Goal: Transaction & Acquisition: Purchase product/service

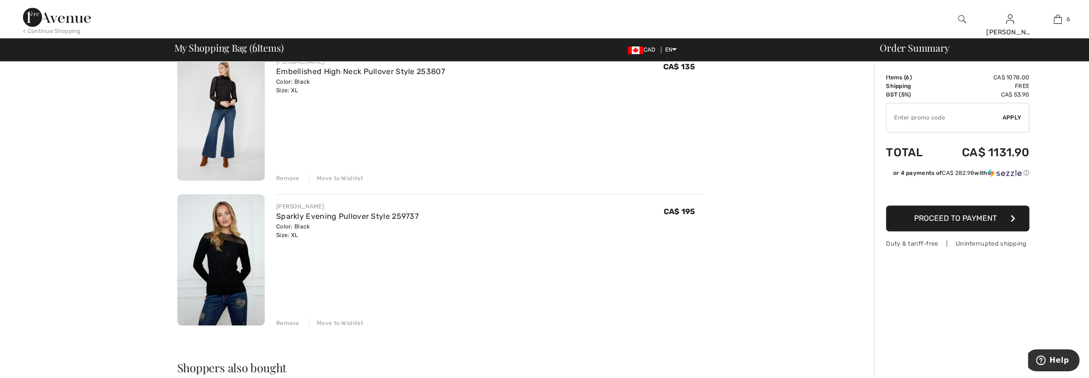
scroll to position [669, 0]
click at [331, 324] on div "Move to Wishlist" at bounding box center [336, 324] width 54 height 9
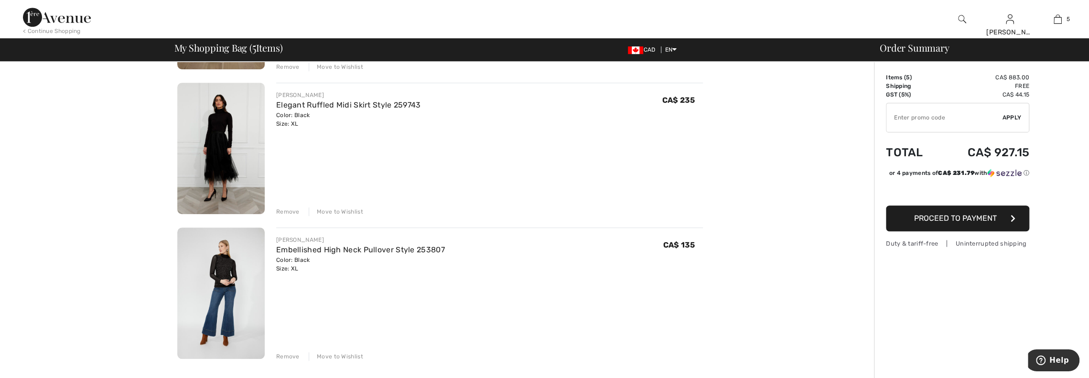
scroll to position [478, 0]
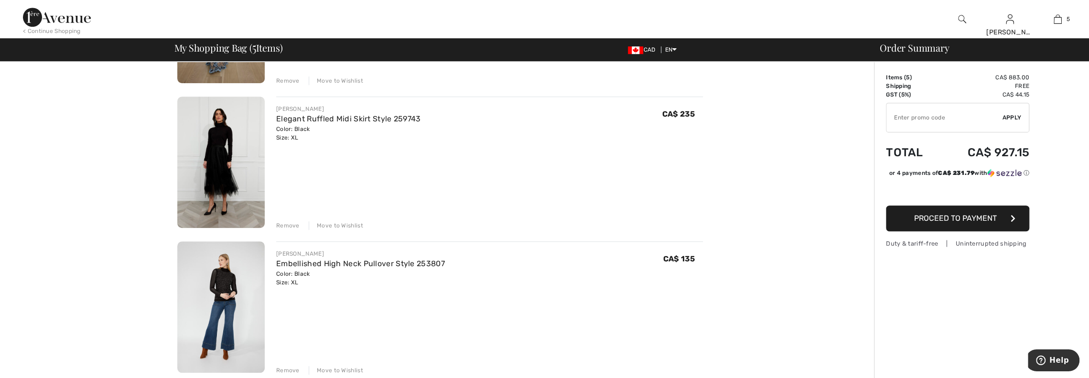
click at [352, 224] on div "Move to Wishlist" at bounding box center [336, 225] width 54 height 9
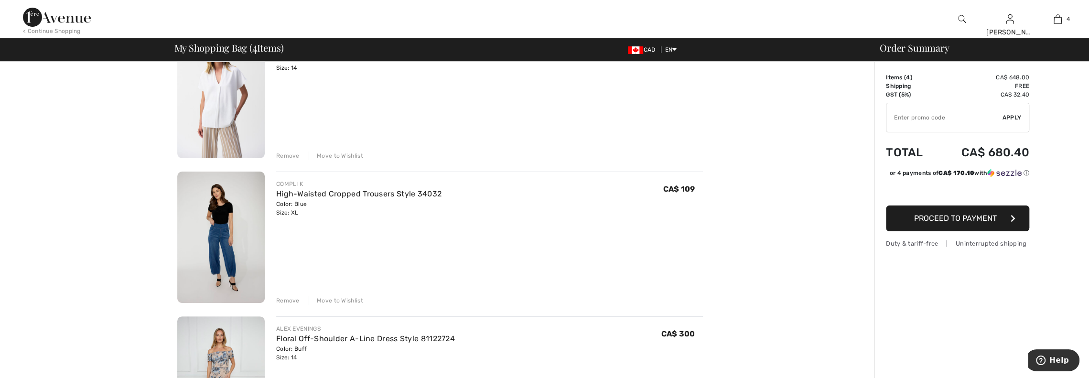
scroll to position [48, 0]
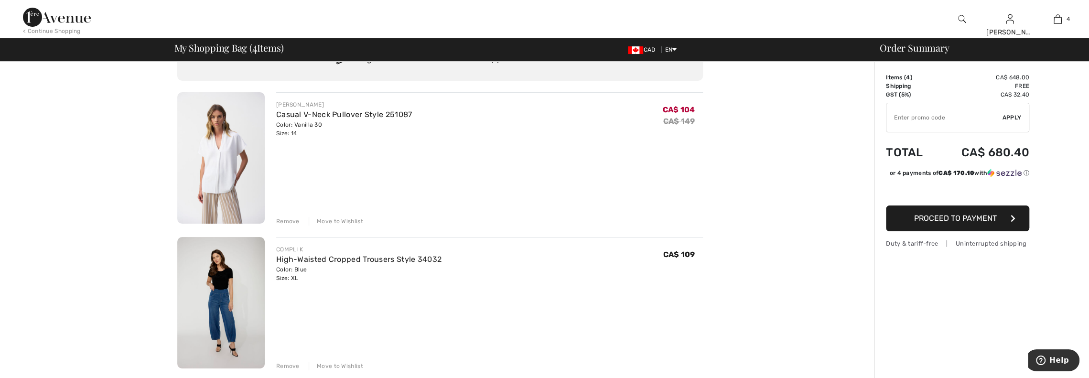
click at [219, 161] on img at bounding box center [220, 157] width 87 height 131
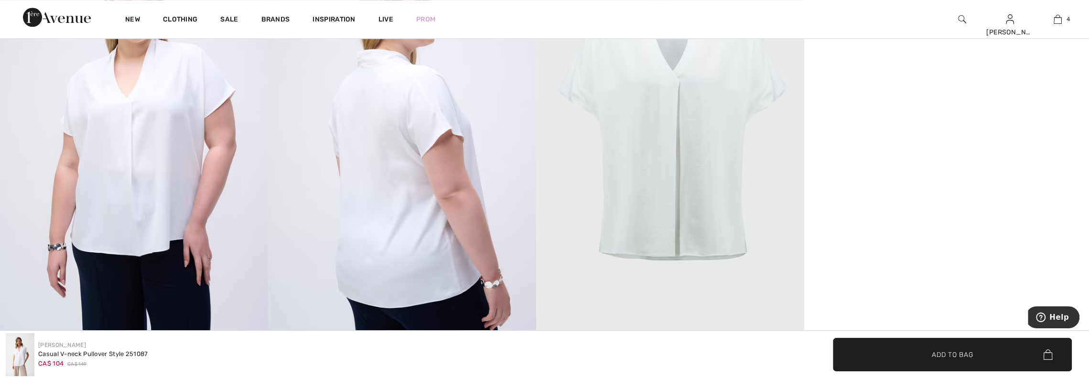
scroll to position [1243, 0]
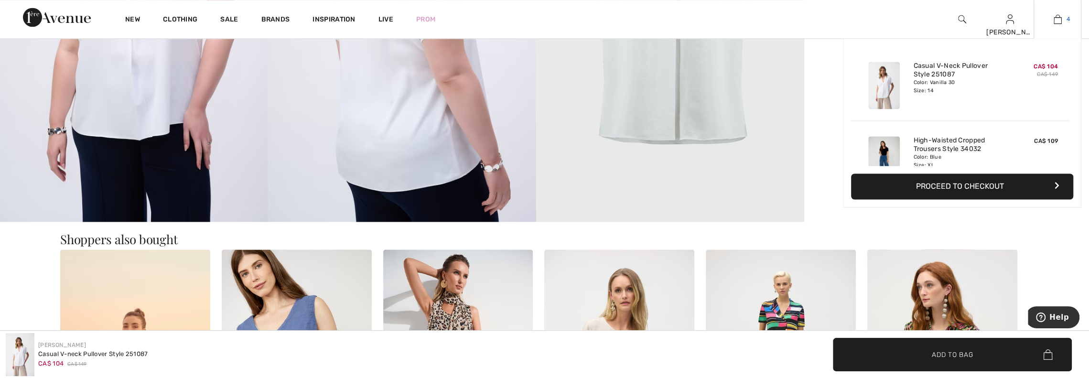
click at [1058, 19] on img at bounding box center [1058, 18] width 8 height 11
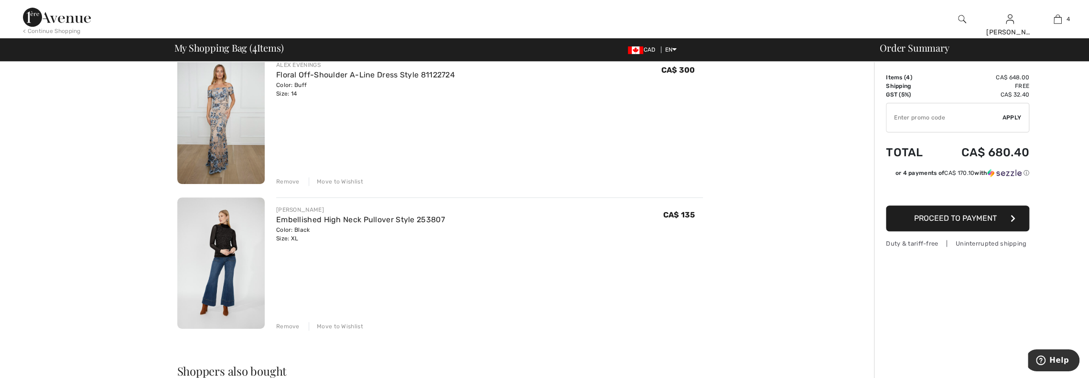
scroll to position [382, 0]
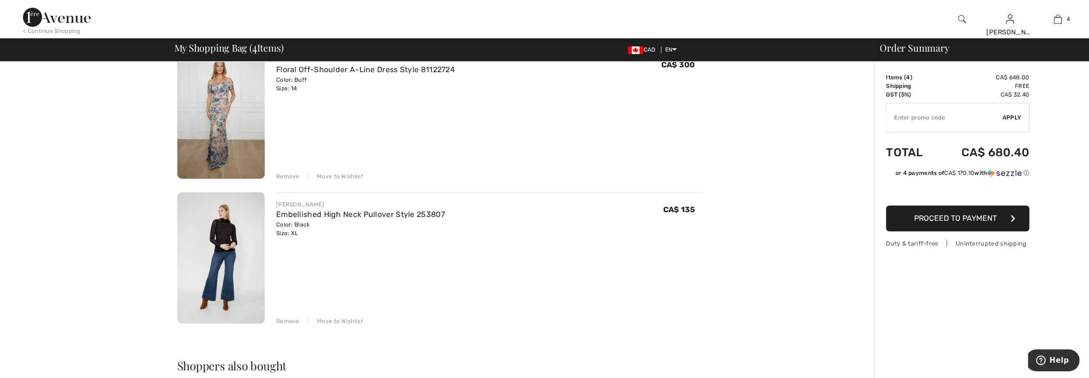
click at [960, 220] on span "Proceed to Payment" at bounding box center [955, 218] width 83 height 9
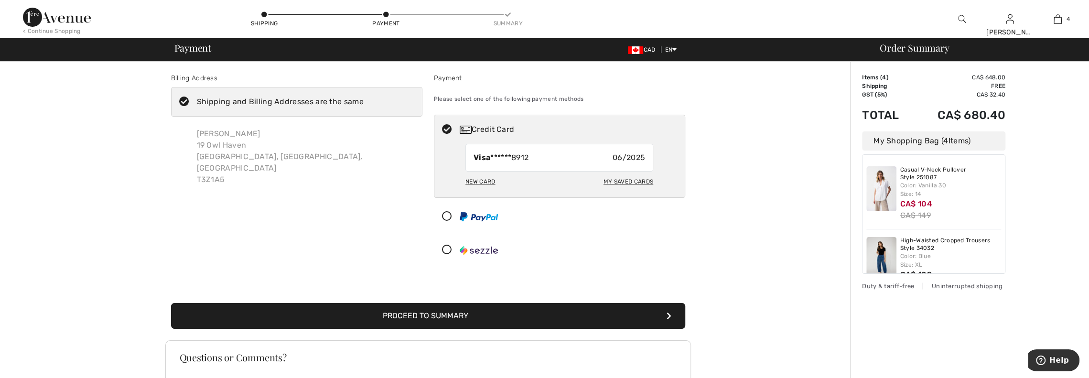
click at [619, 184] on div "My Saved Cards" at bounding box center [629, 182] width 50 height 16
radio input "true"
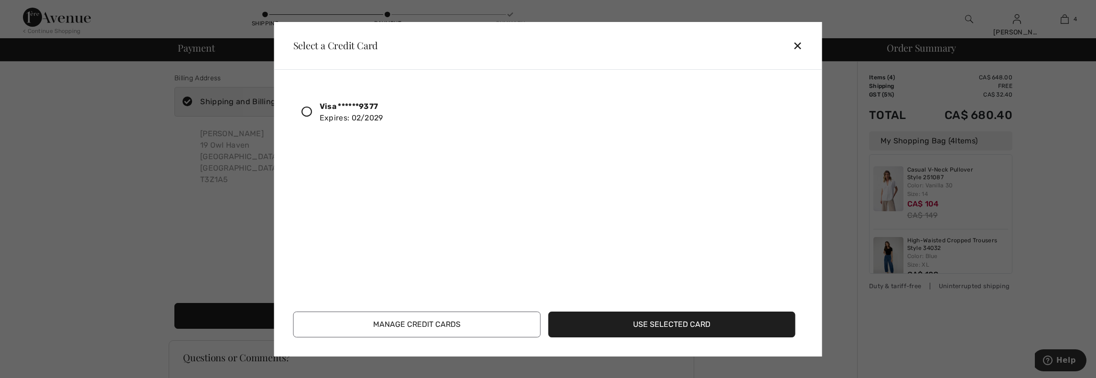
click at [684, 324] on button "Use Selected Card" at bounding box center [672, 325] width 248 height 26
click at [307, 109] on icon at bounding box center [307, 112] width 11 height 11
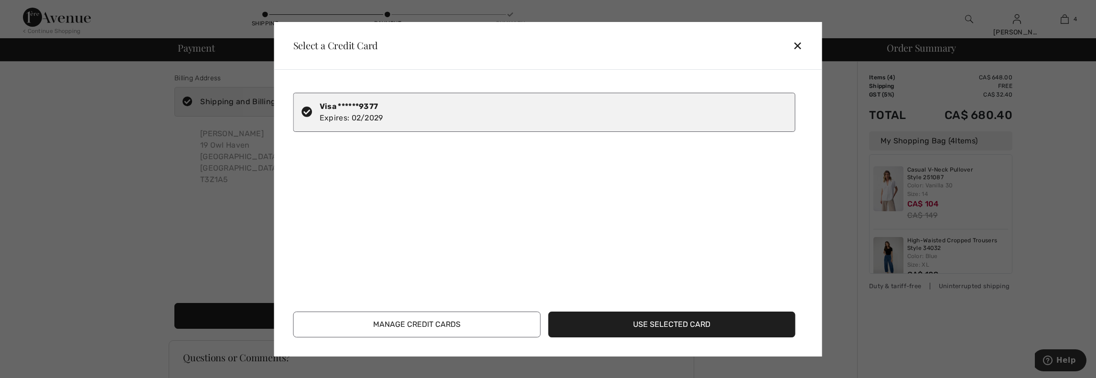
click at [639, 323] on button "Use Selected Card" at bounding box center [672, 325] width 248 height 26
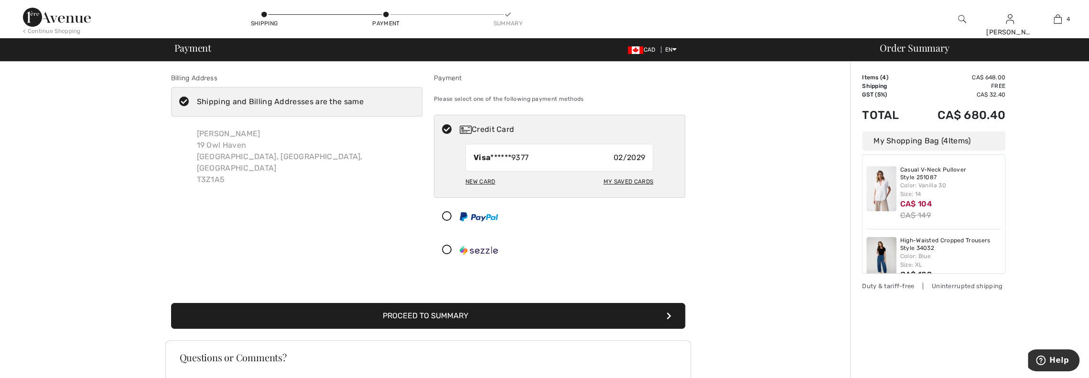
click at [403, 315] on button "Proceed to Summary" at bounding box center [428, 316] width 514 height 26
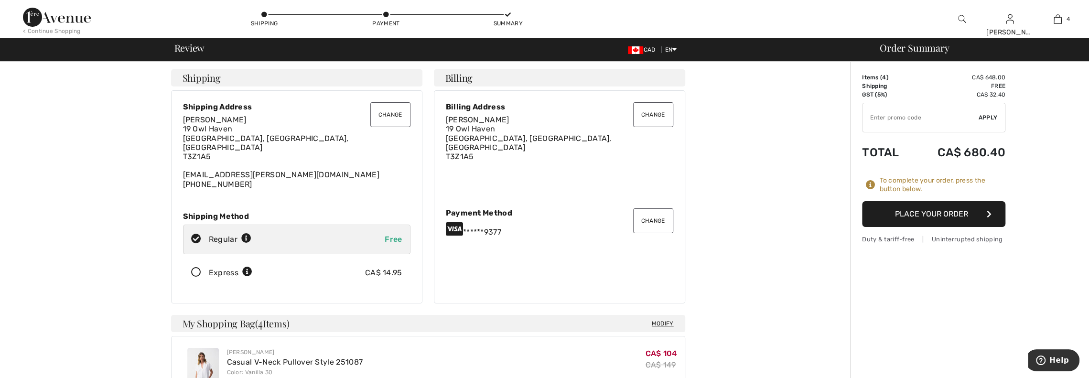
click at [928, 216] on button "Place Your Order" at bounding box center [933, 214] width 143 height 26
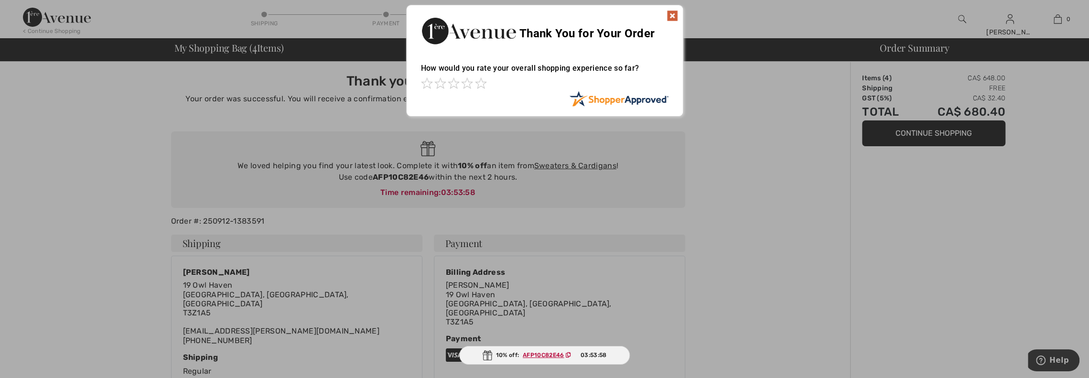
click at [675, 16] on img at bounding box center [672, 15] width 11 height 11
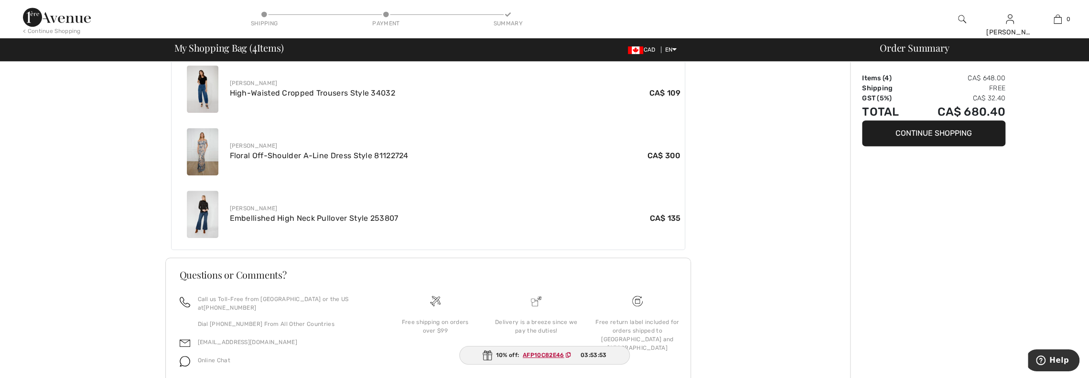
scroll to position [446, 0]
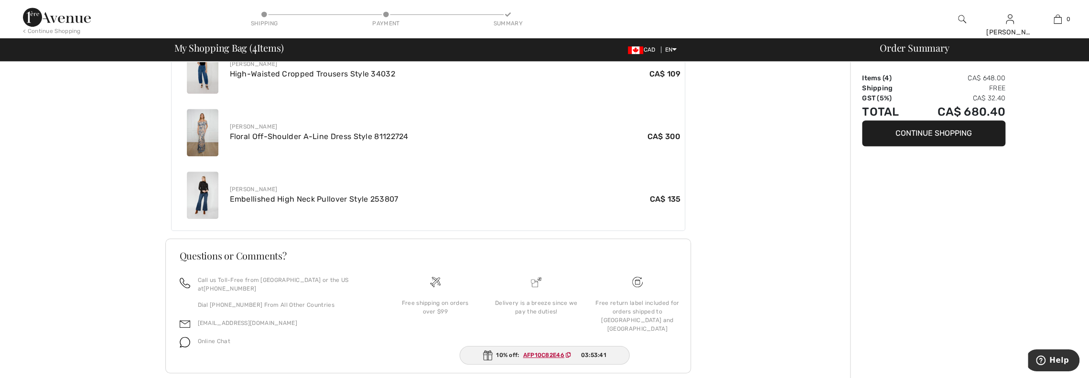
click at [569, 354] on icon at bounding box center [568, 355] width 5 height 6
drag, startPoint x: 564, startPoint y: 351, endPoint x: 524, endPoint y: 352, distance: 39.7
click at [524, 352] on ins "AFP10C82E46" at bounding box center [543, 355] width 41 height 7
copy ins "AFP10C82E46"
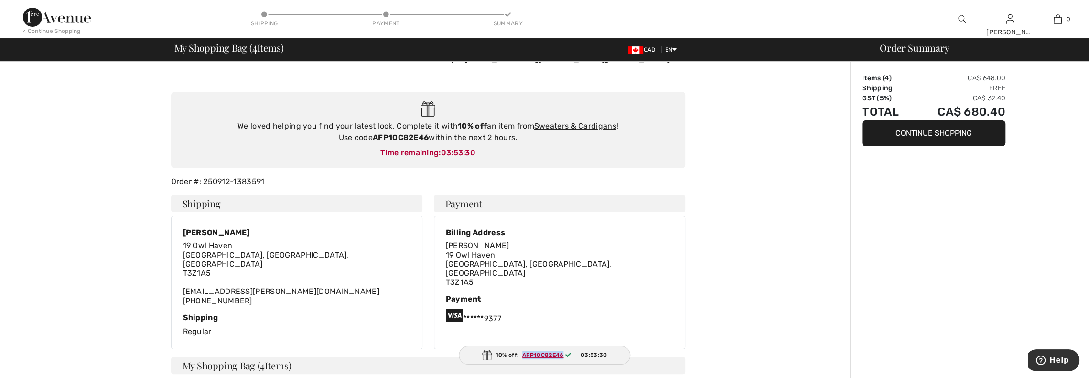
scroll to position [0, 0]
